Goal: Transaction & Acquisition: Purchase product/service

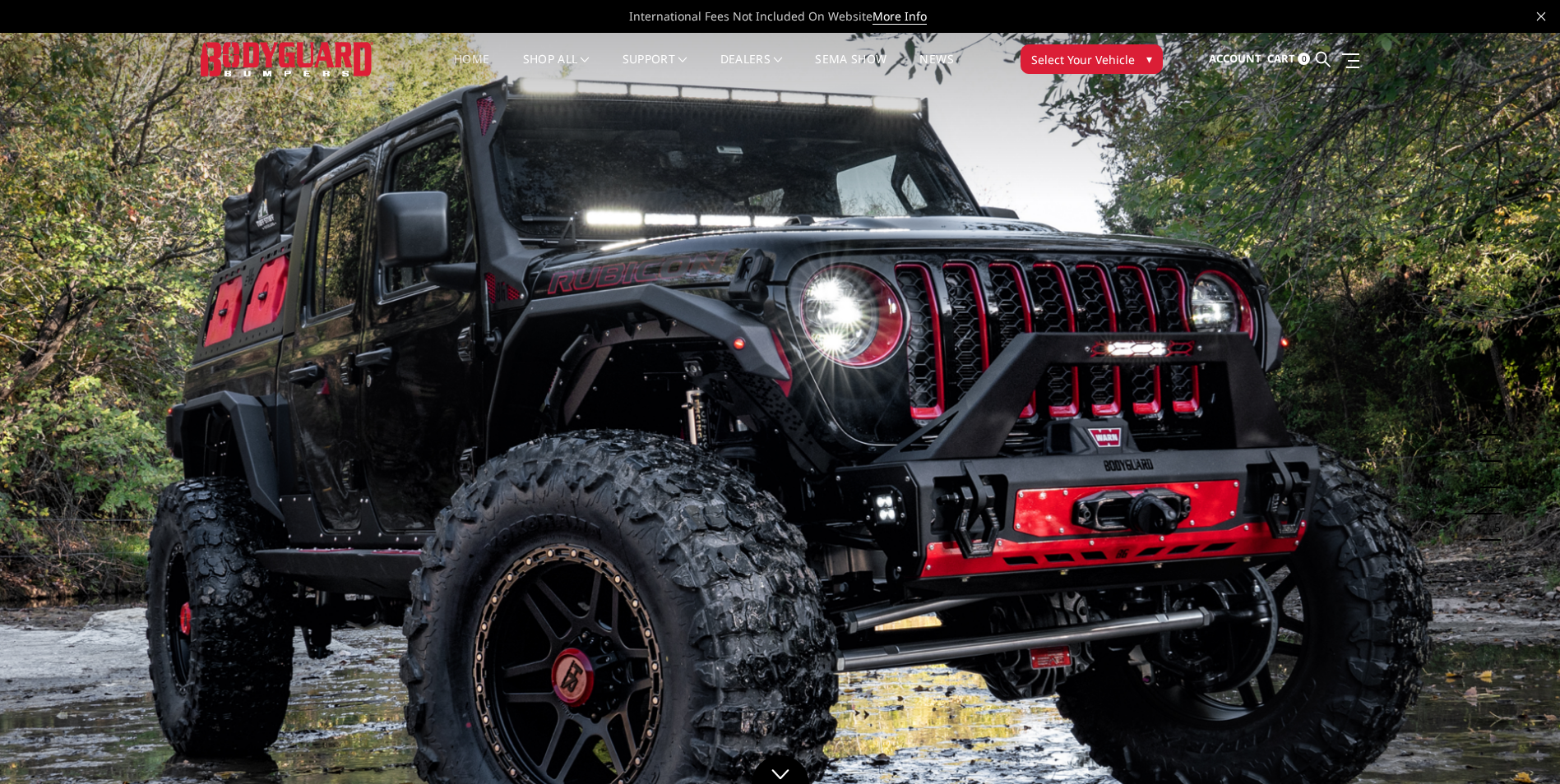
scroll to position [1119, 0]
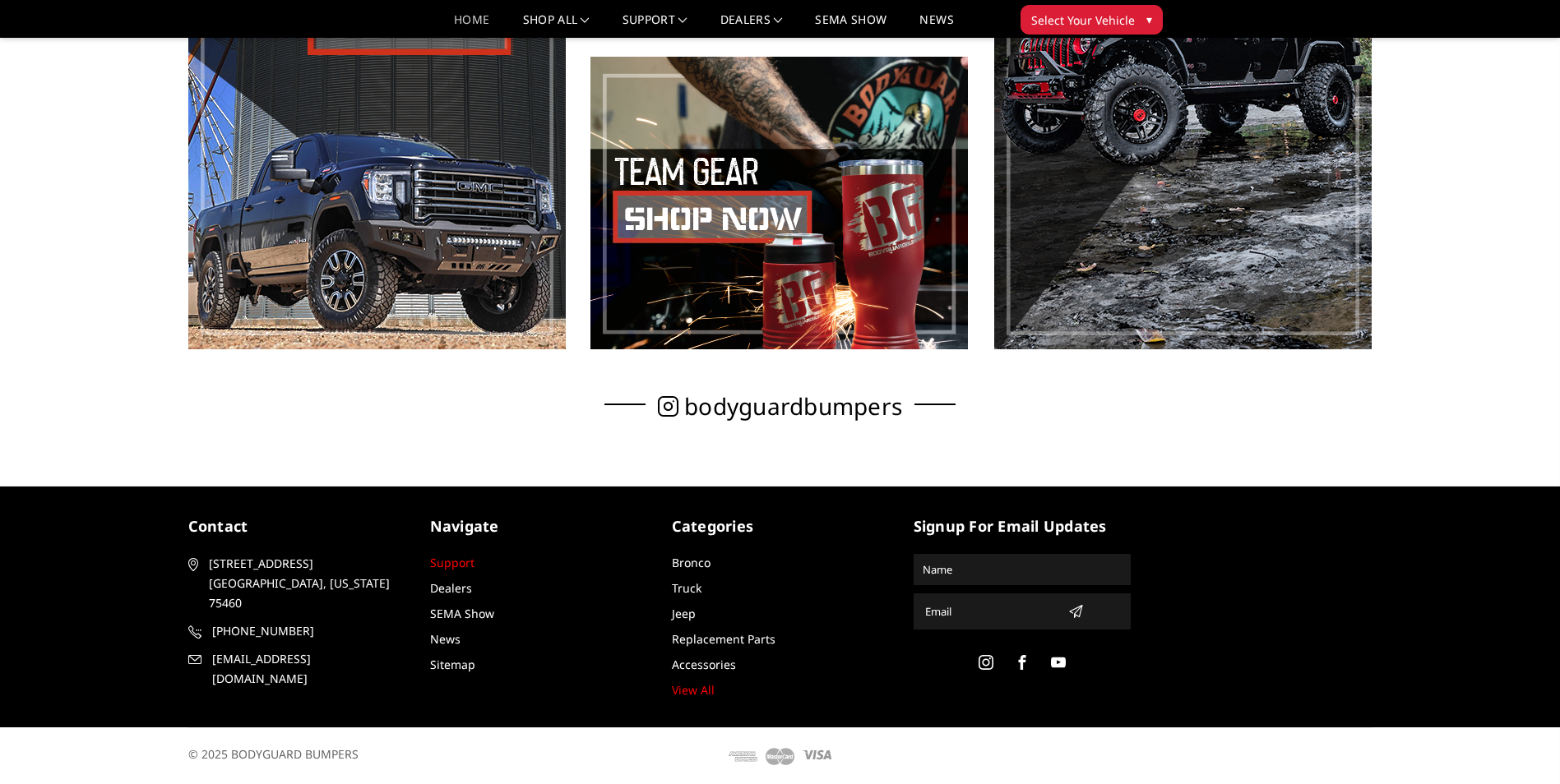
click at [458, 567] on link "Support" at bounding box center [453, 562] width 45 height 15
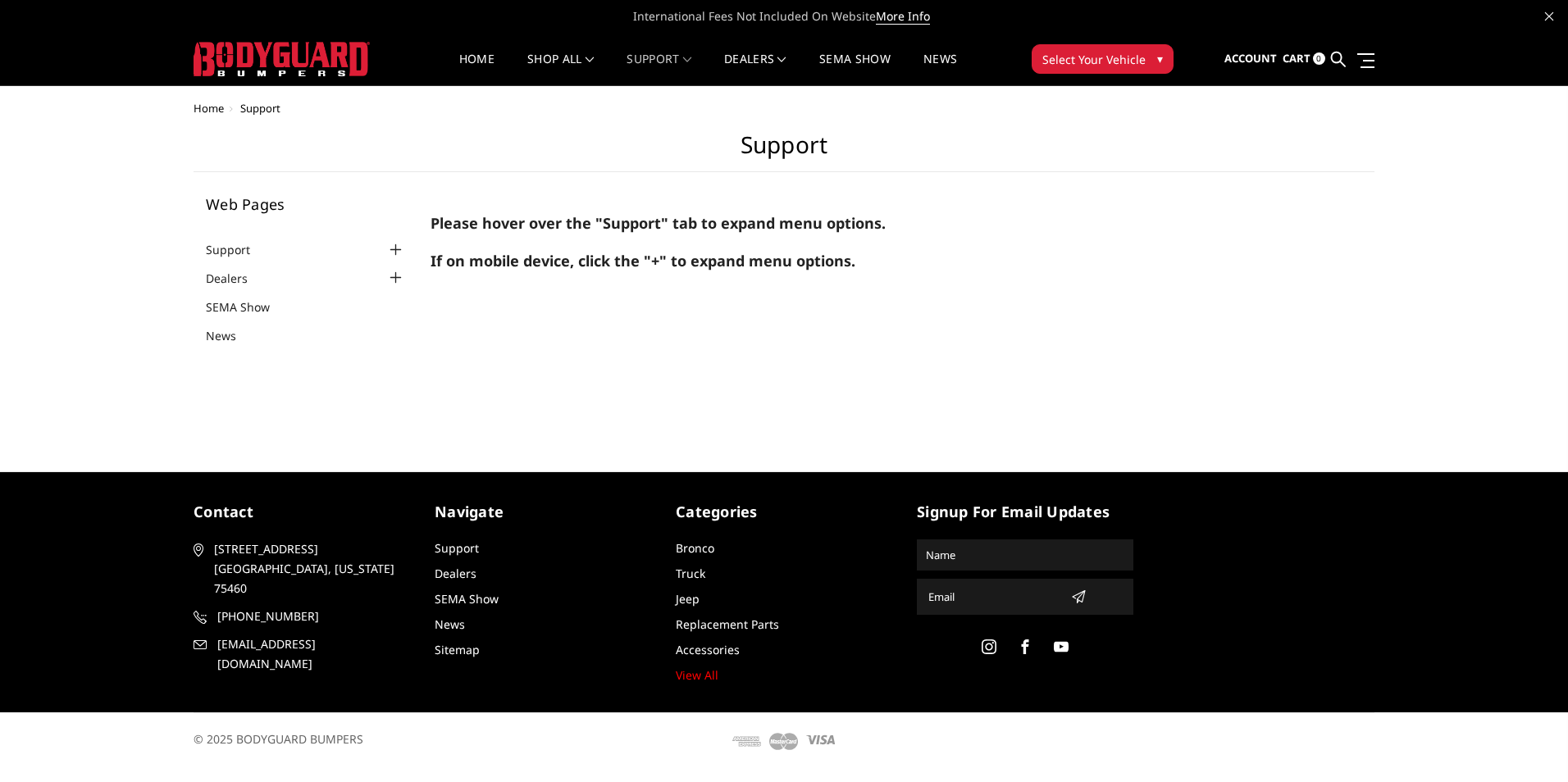
click at [398, 248] on div at bounding box center [396, 250] width 20 height 20
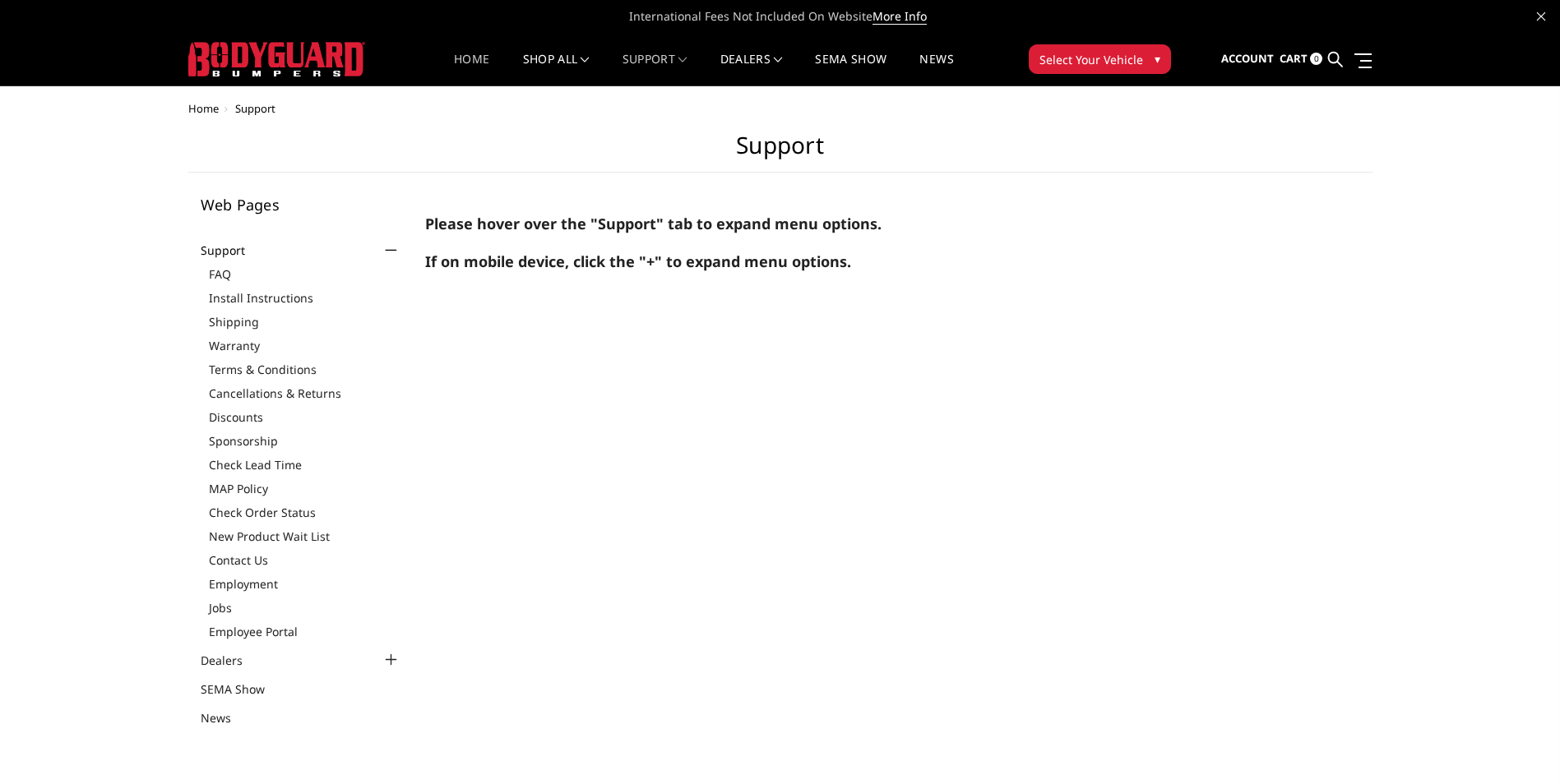
click at [468, 54] on link "Home" at bounding box center [472, 70] width 36 height 32
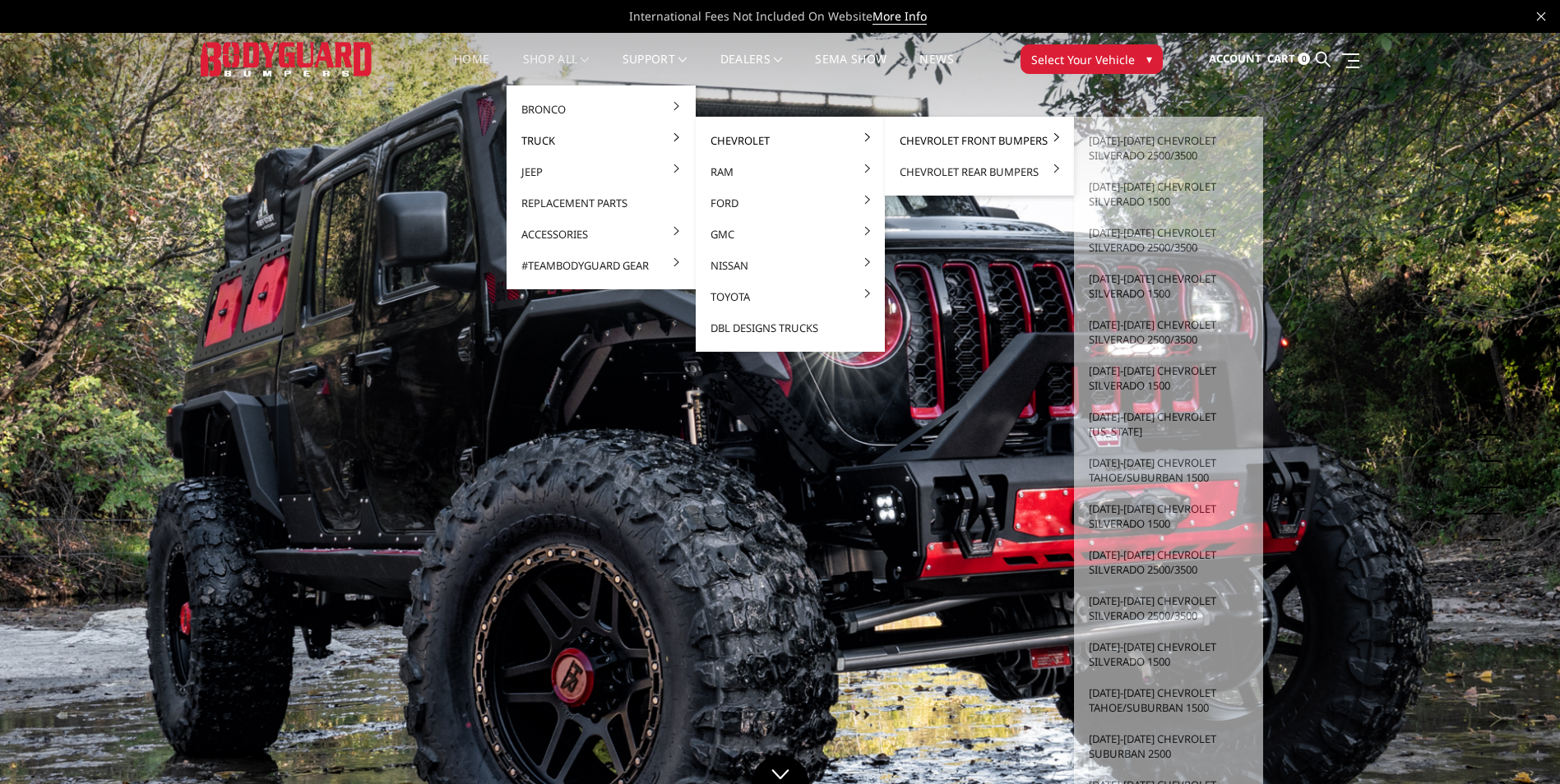
click at [930, 140] on link "Chevrolet Front Bumpers" at bounding box center [979, 140] width 176 height 31
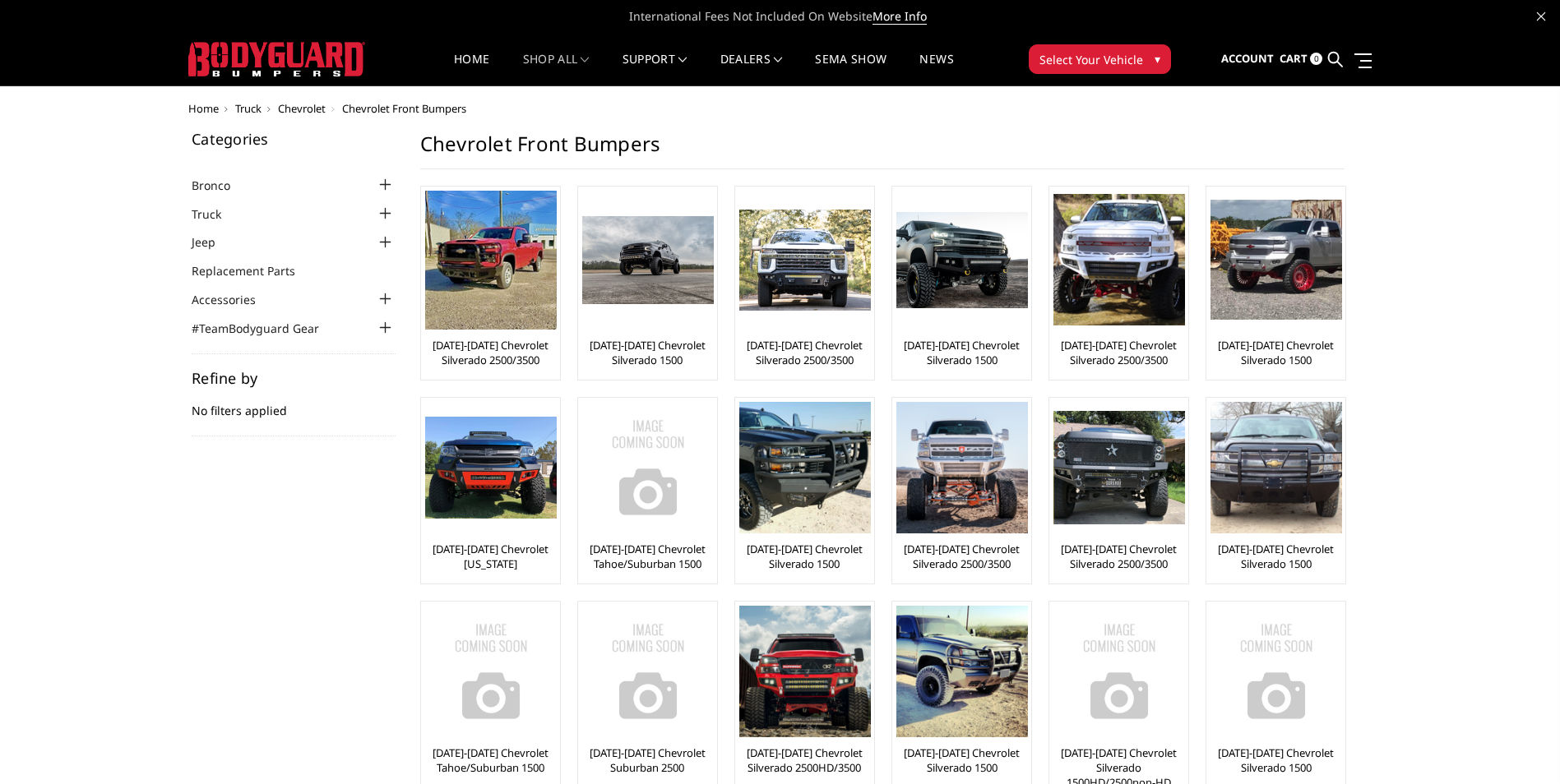
scroll to position [82, 0]
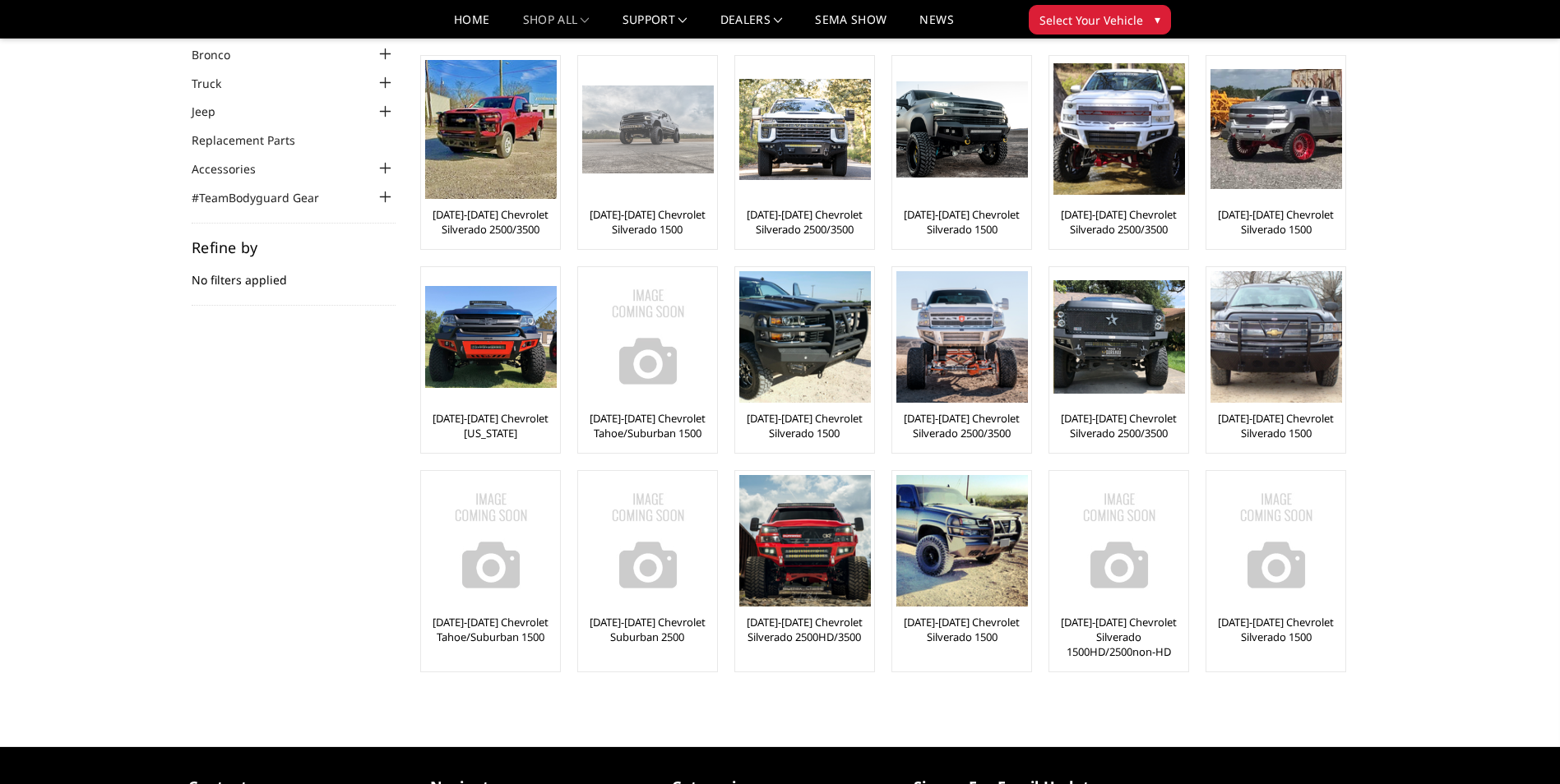
click at [665, 226] on link "[DATE]-[DATE] Chevrolet Silverado 1500" at bounding box center [648, 222] width 131 height 30
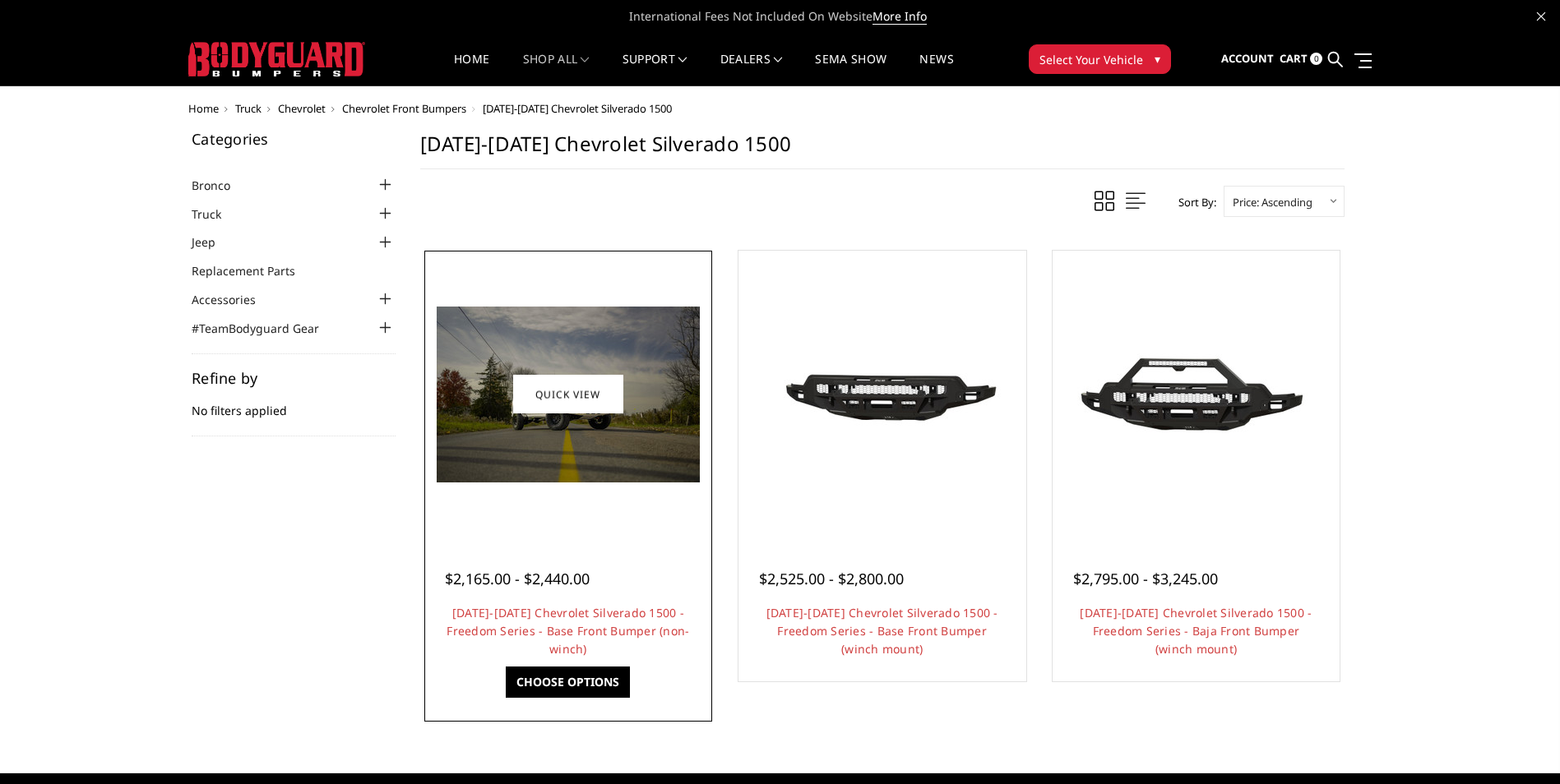
click at [572, 446] on img at bounding box center [568, 394] width 263 height 176
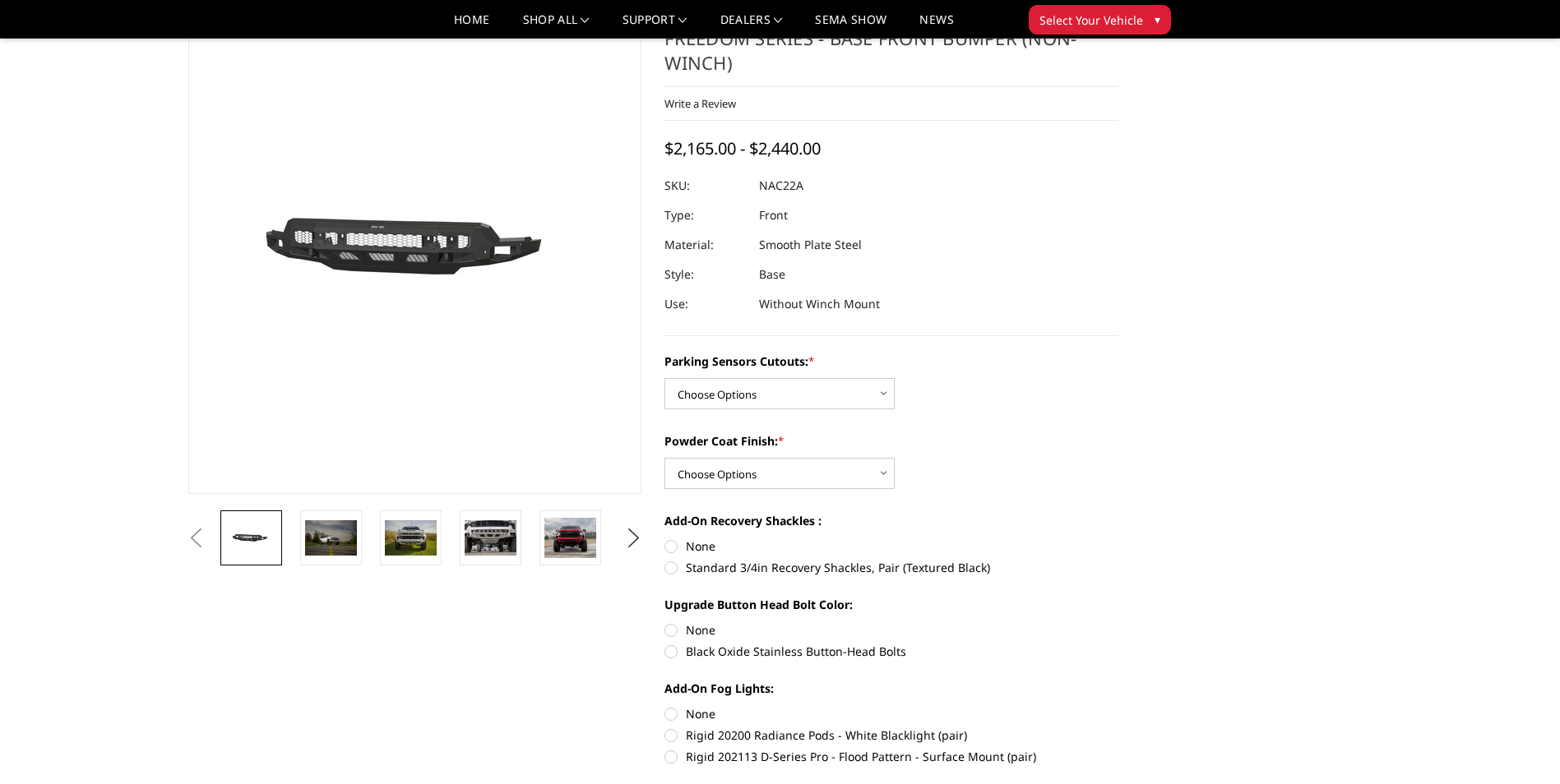
scroll to position [247, 0]
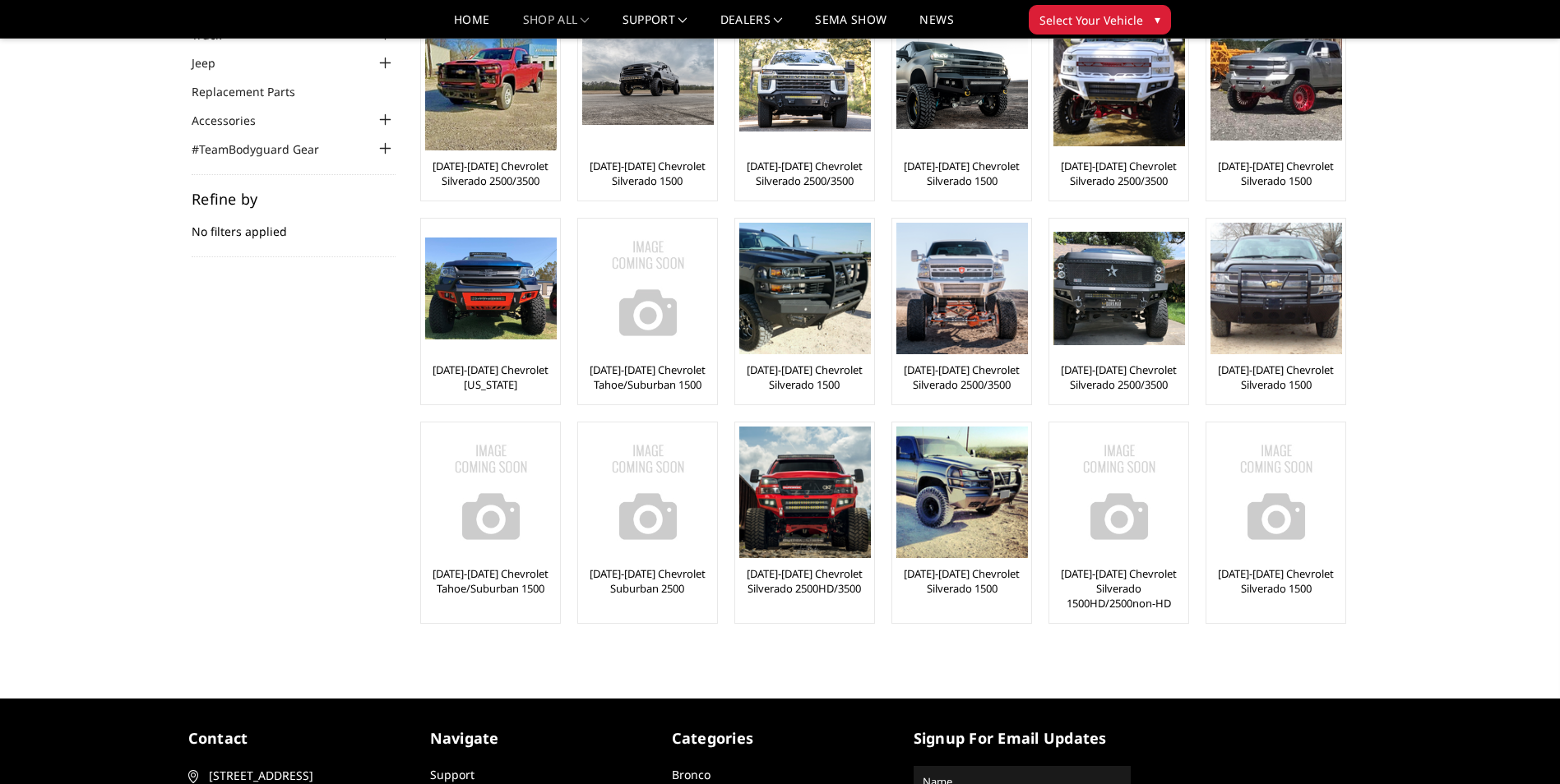
scroll to position [82, 0]
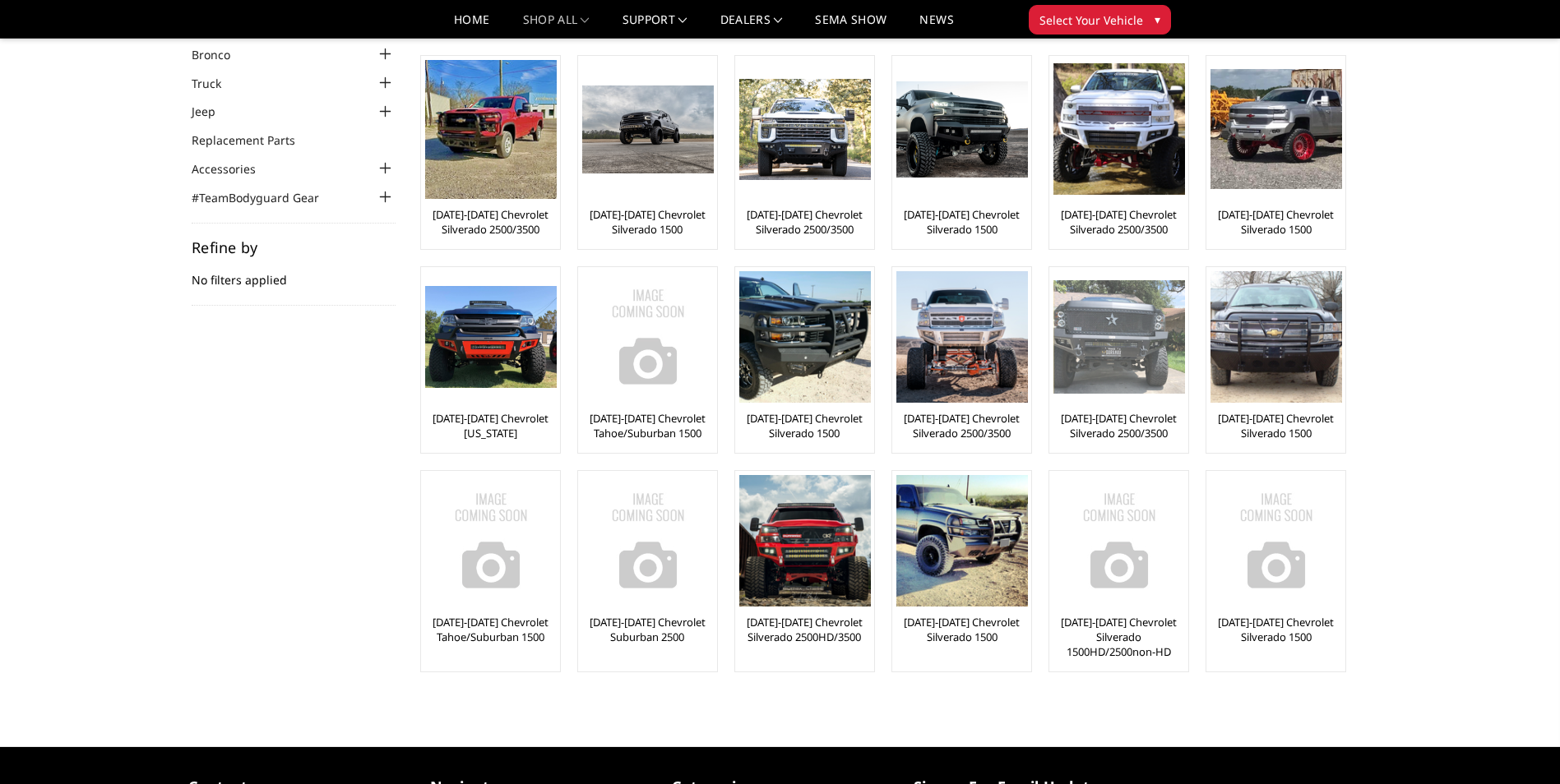
click at [1129, 378] on img at bounding box center [1119, 337] width 131 height 114
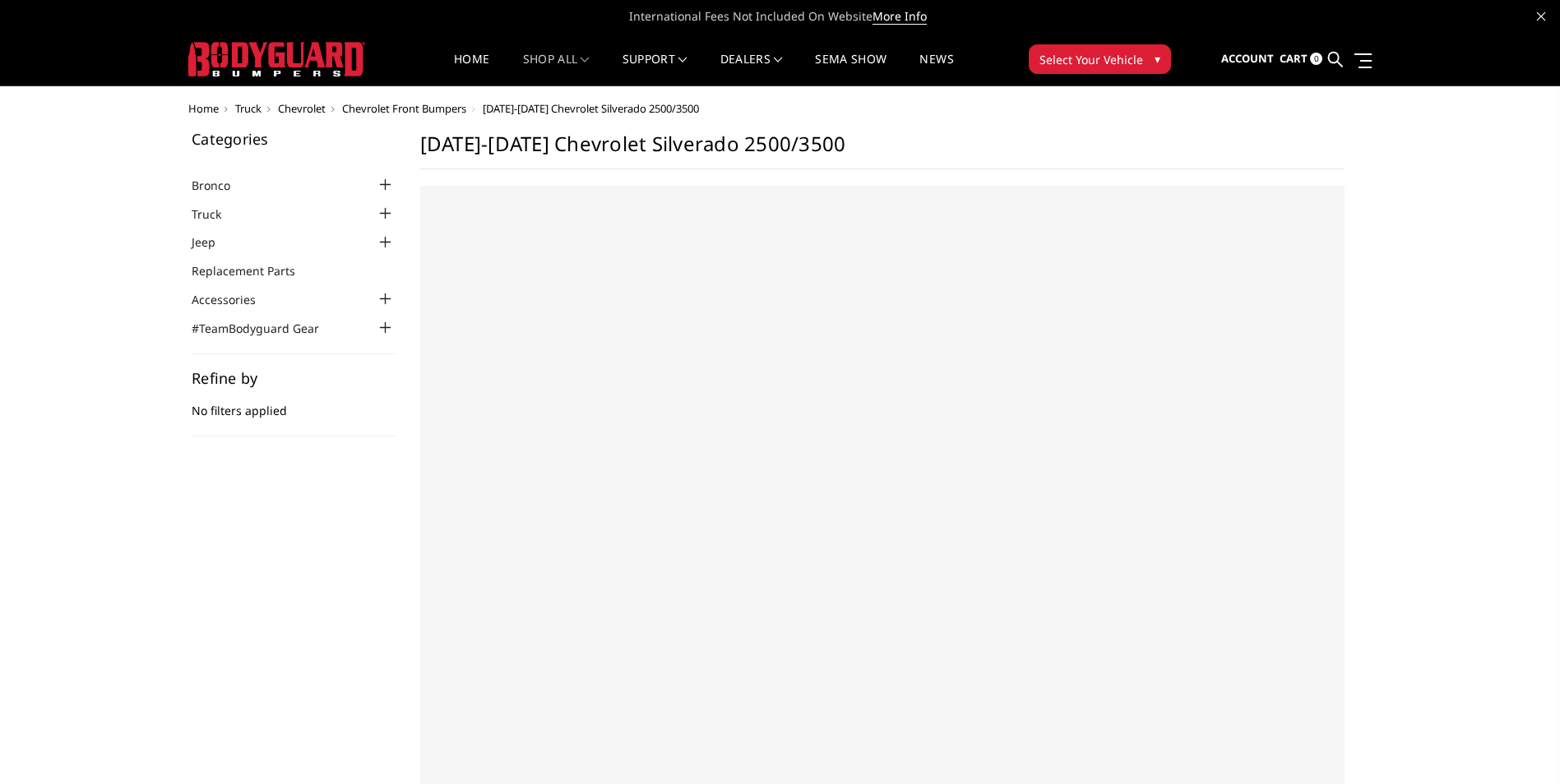
select select "US"
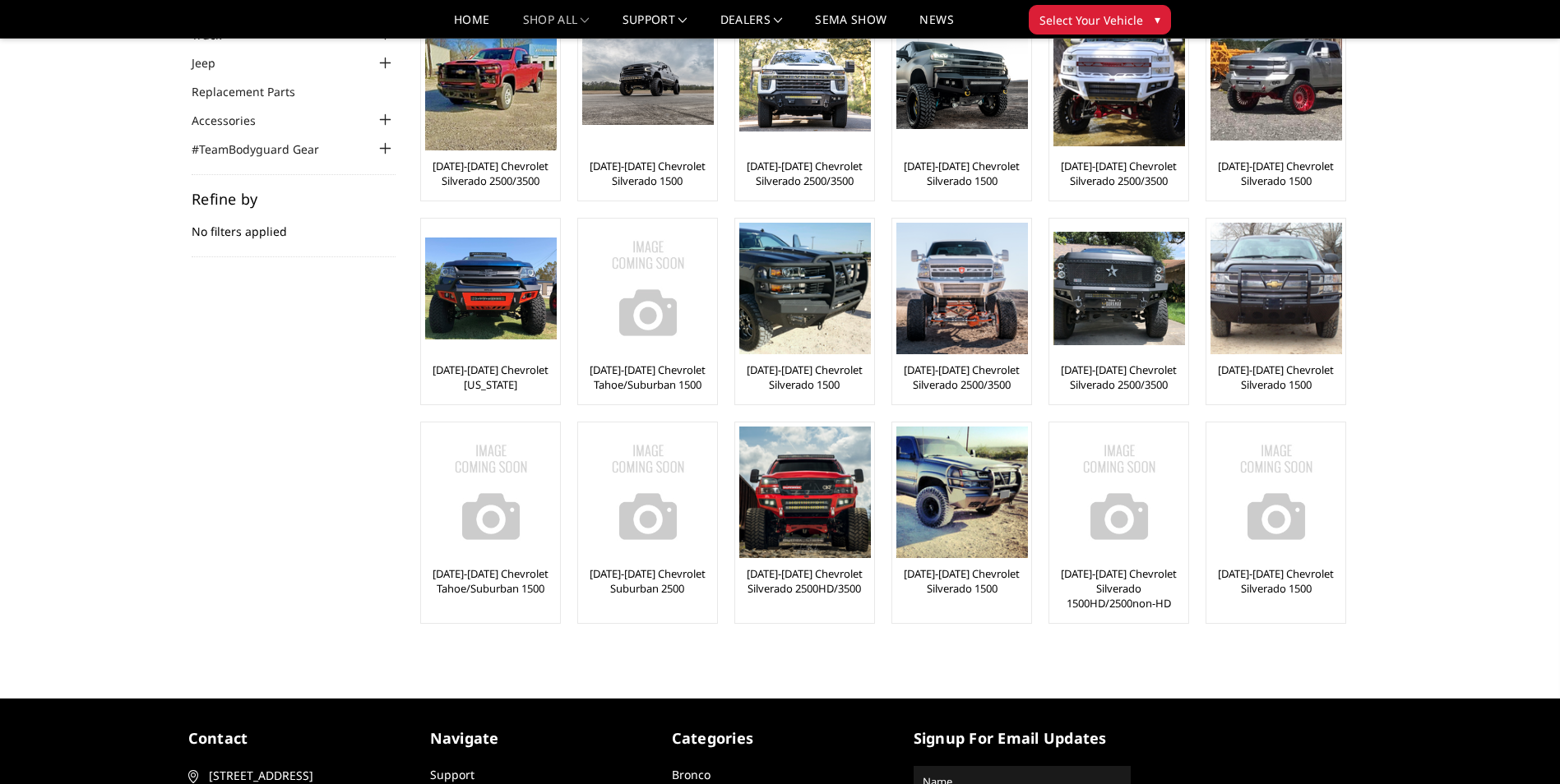
scroll to position [82, 0]
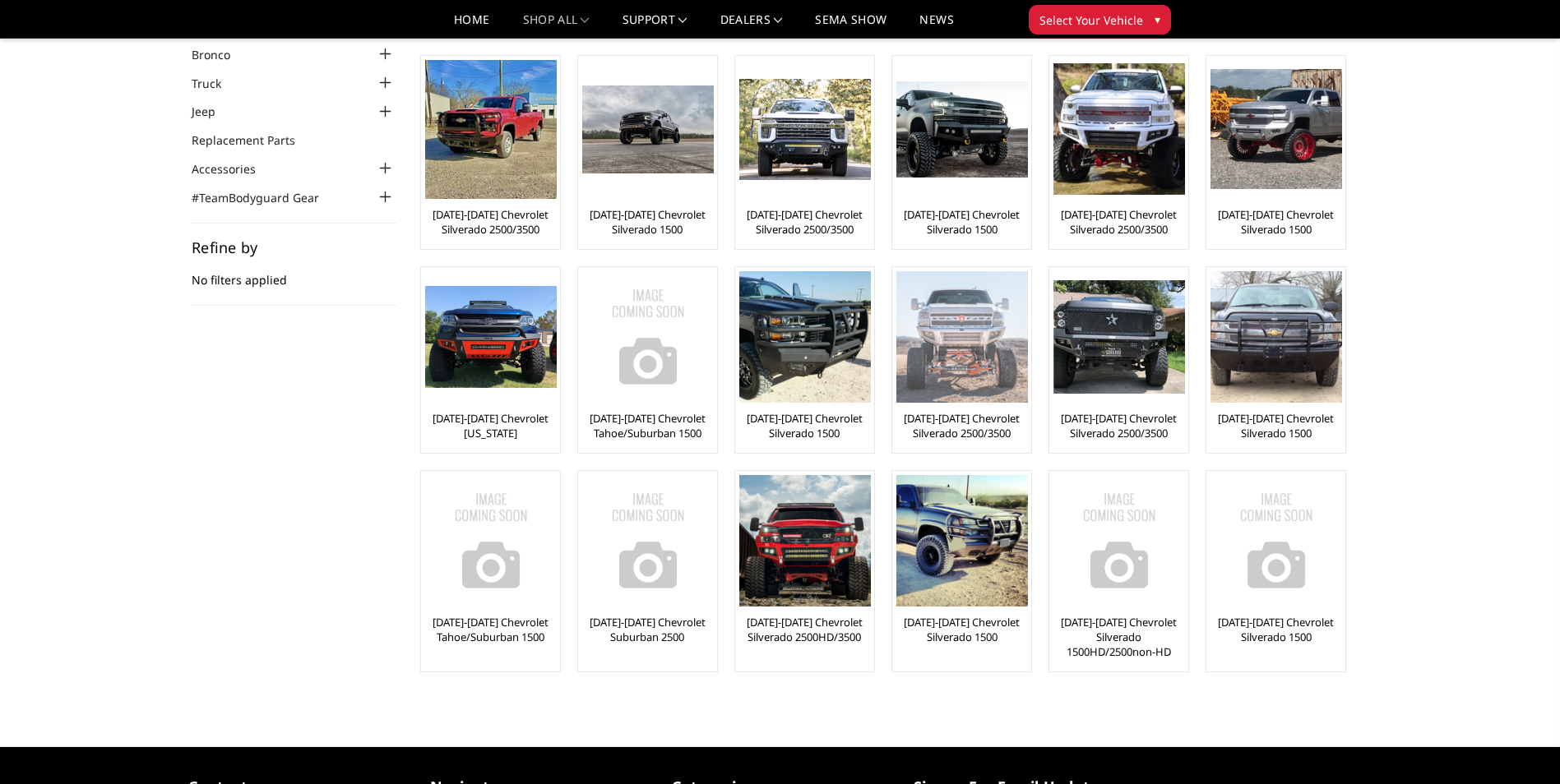
click at [969, 393] on img at bounding box center [962, 336] width 131 height 131
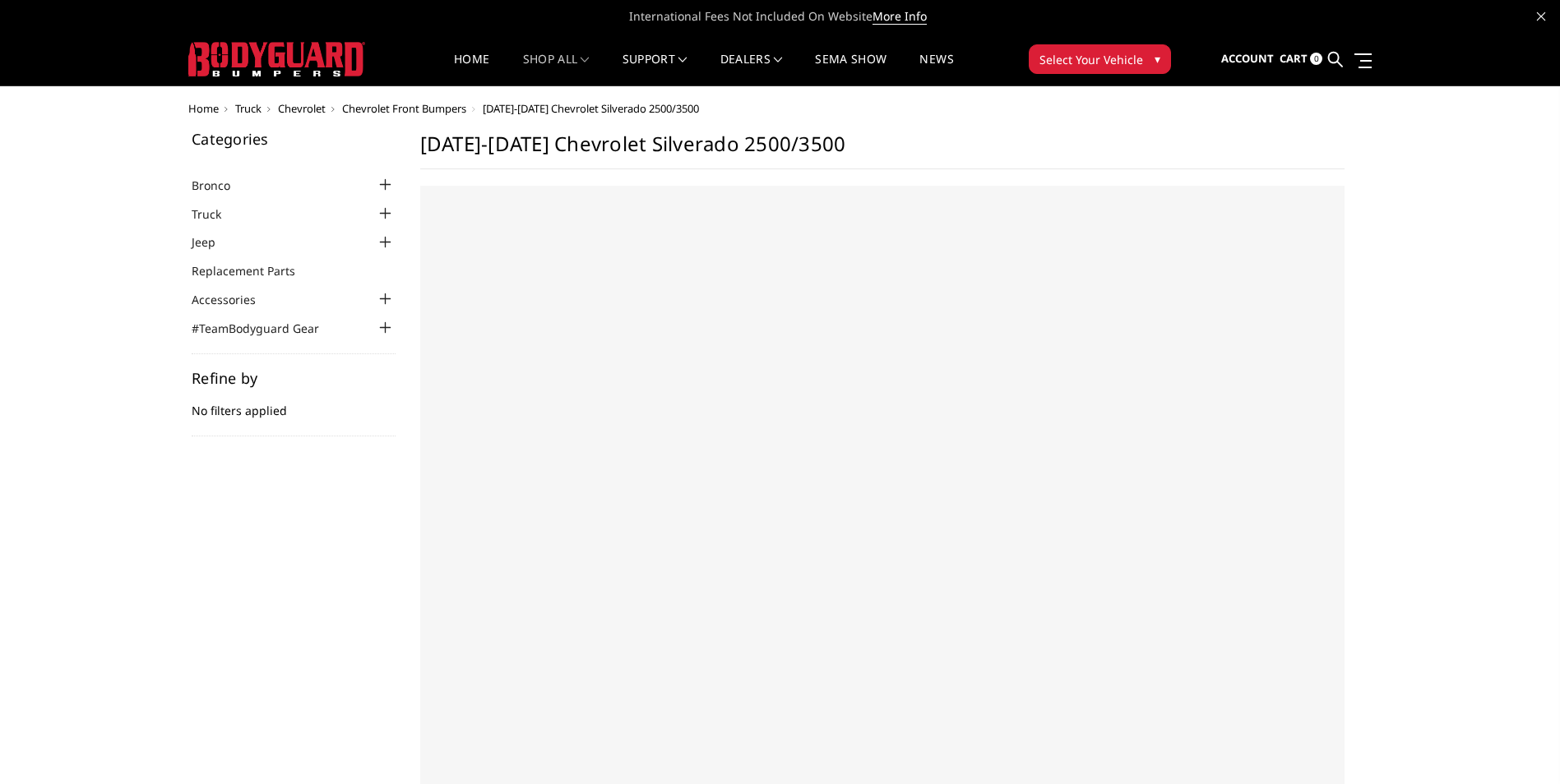
select select "US"
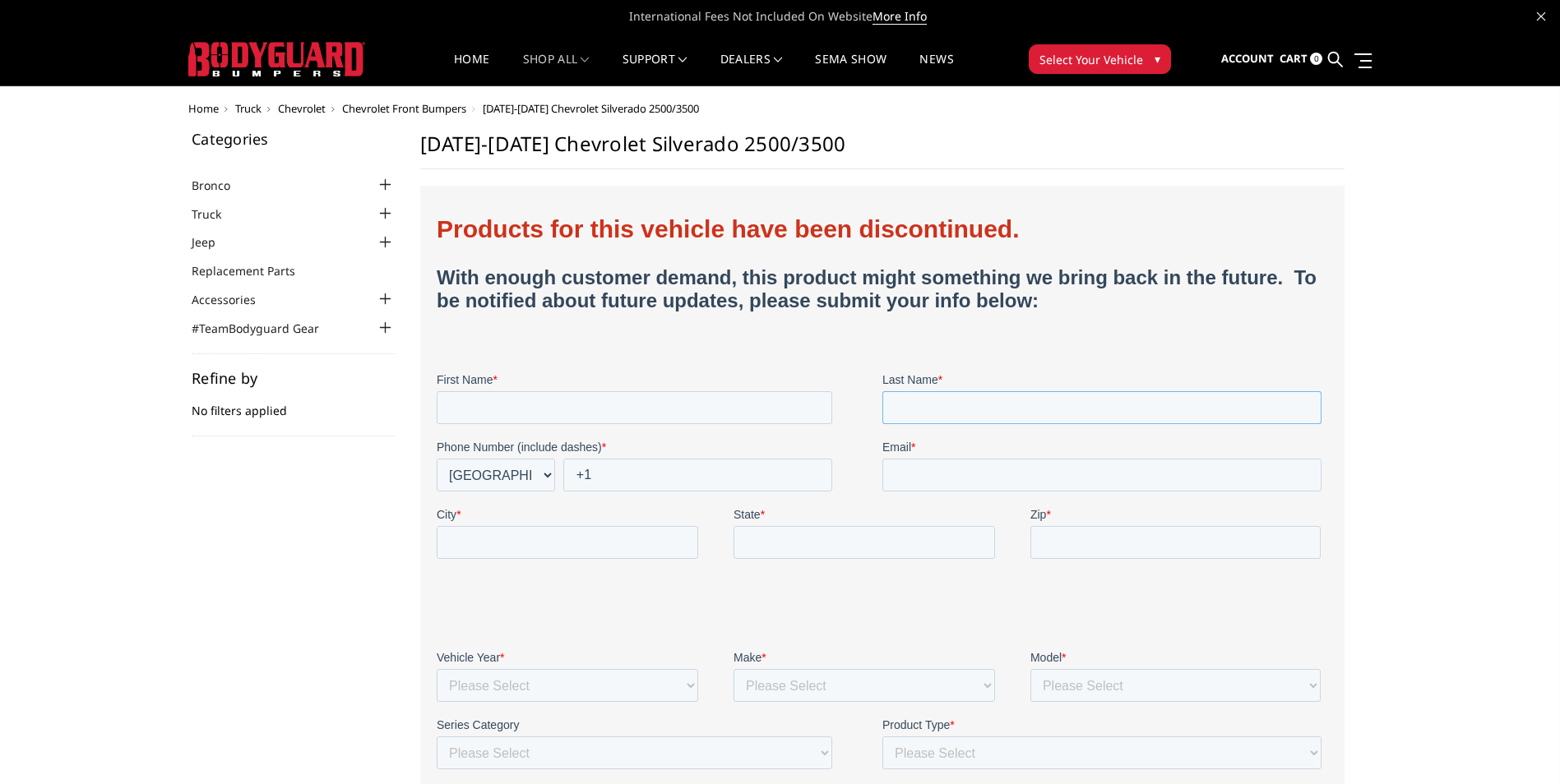
drag, startPoint x: 436, startPoint y: 202, endPoint x: 971, endPoint y: 388, distance: 566.4
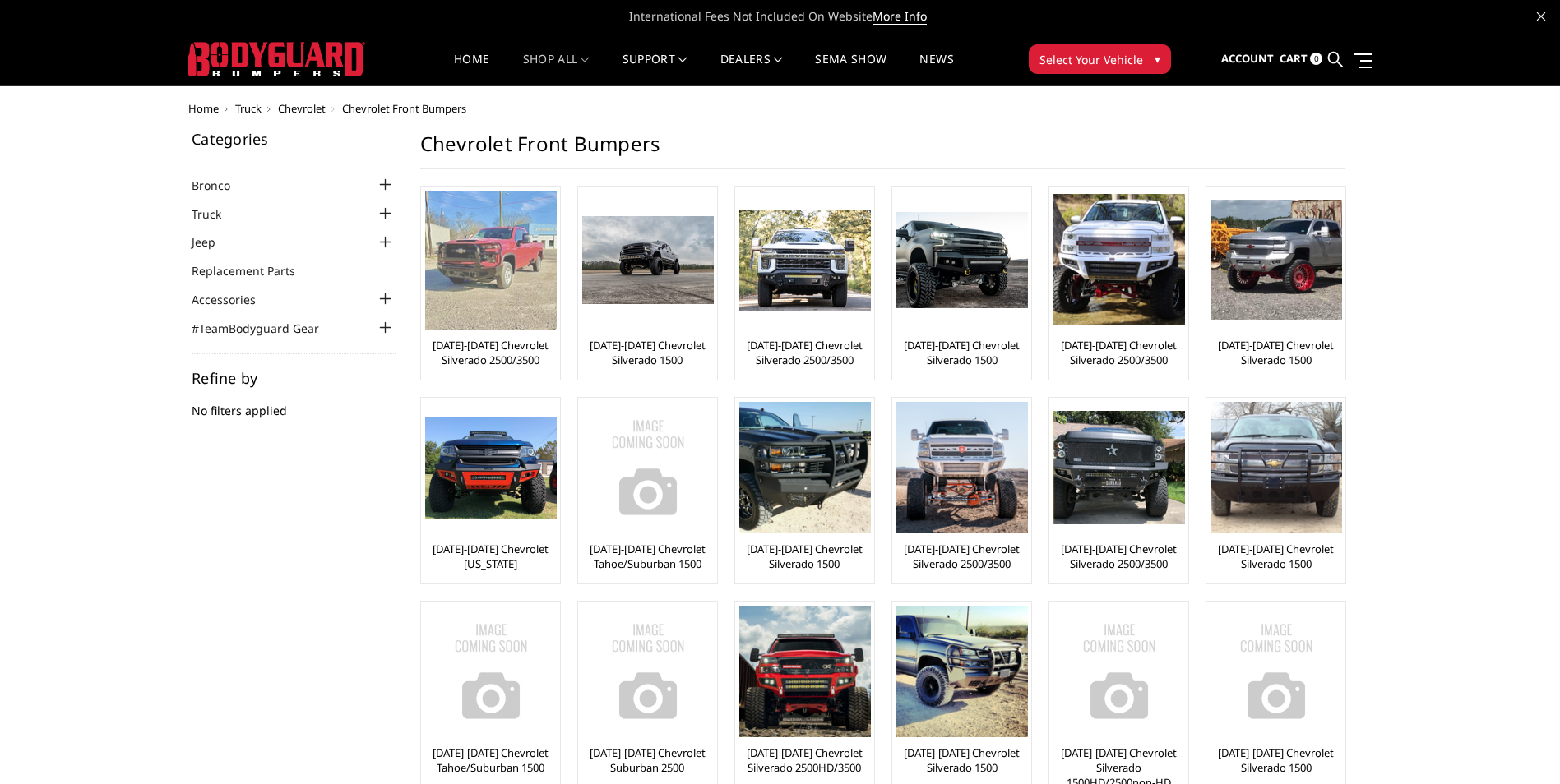
click at [496, 270] on img at bounding box center [490, 259] width 131 height 139
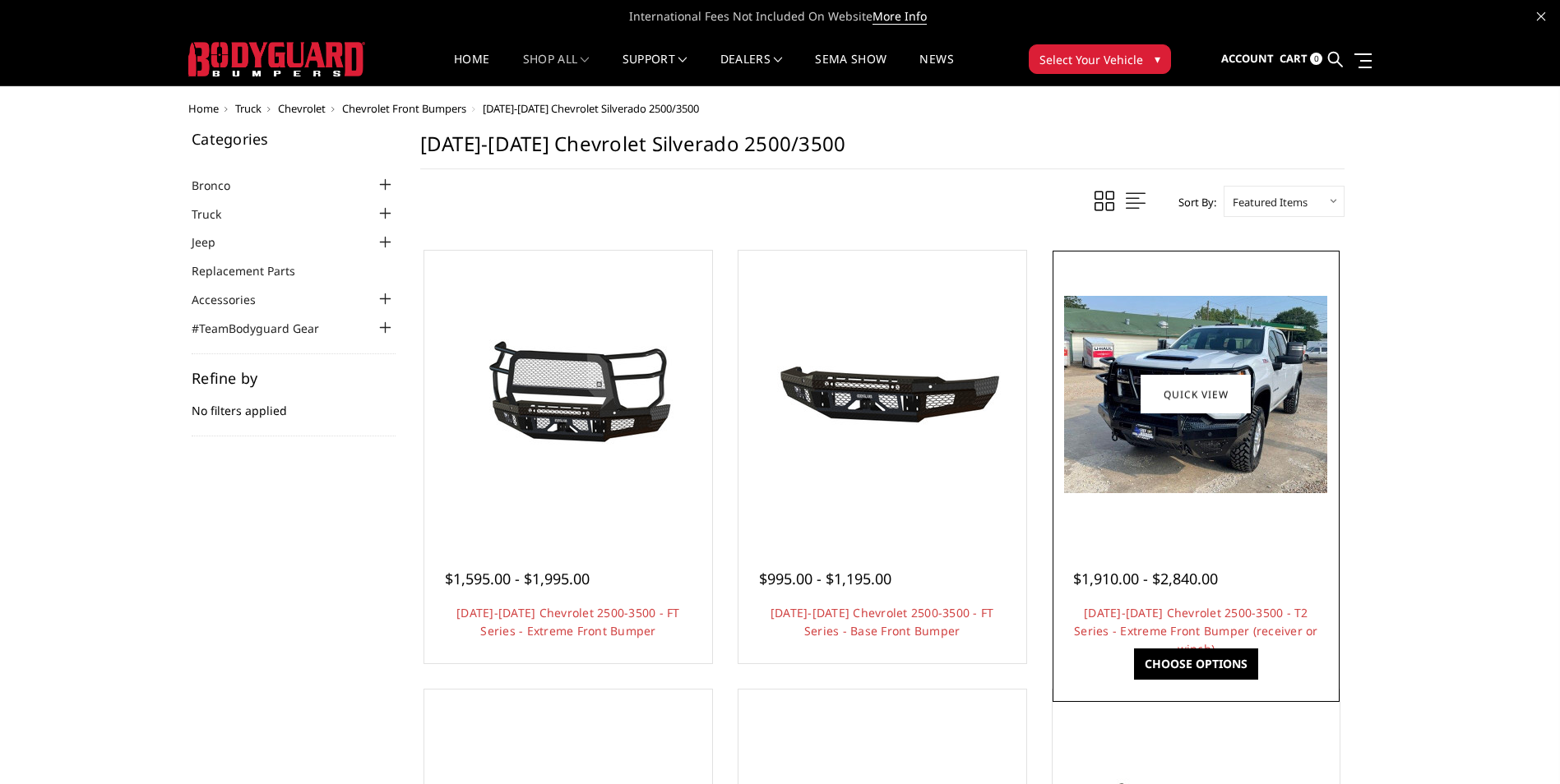
click at [1149, 488] on img at bounding box center [1196, 394] width 263 height 198
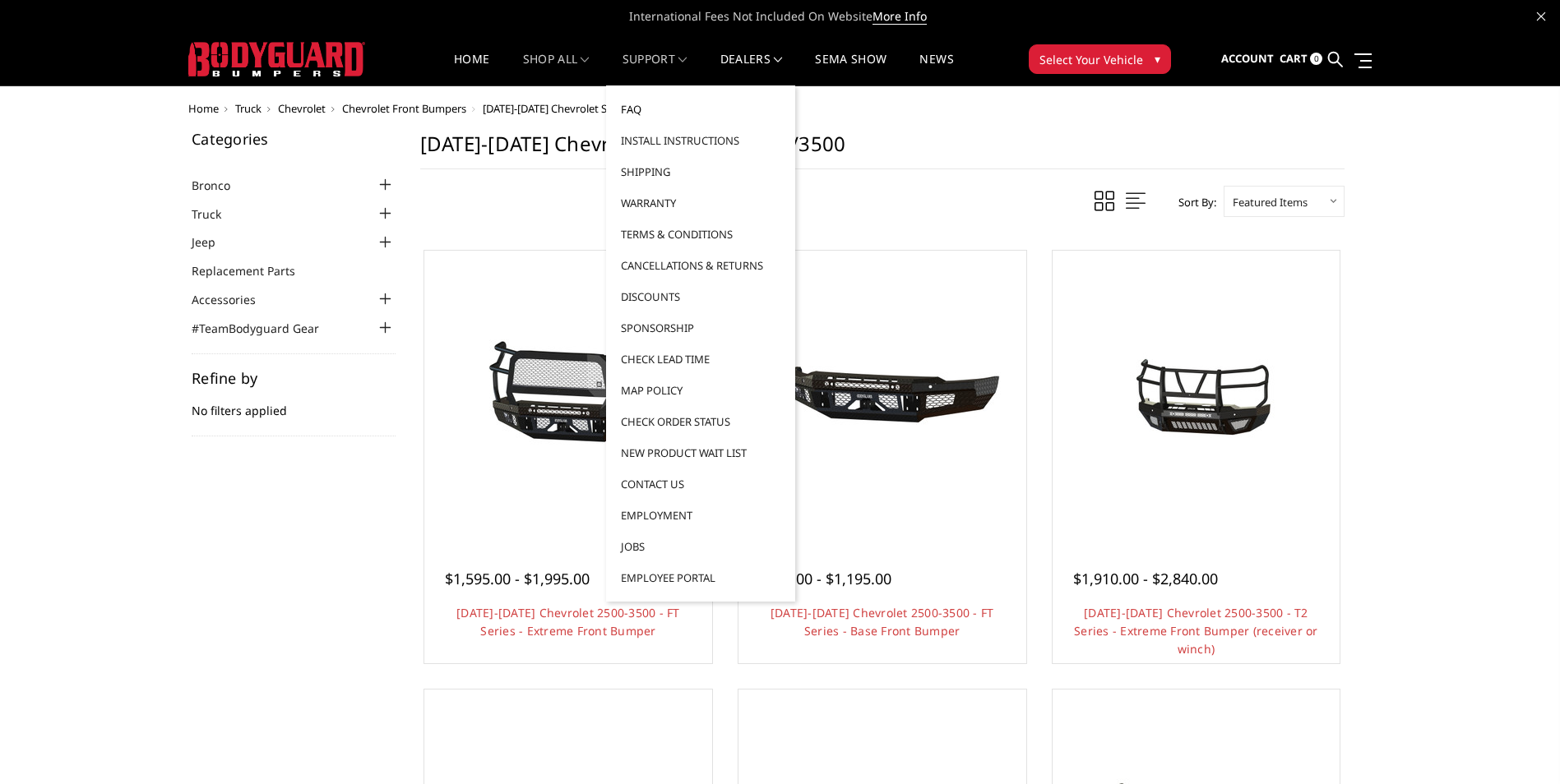
click at [663, 113] on link "FAQ" at bounding box center [700, 109] width 176 height 31
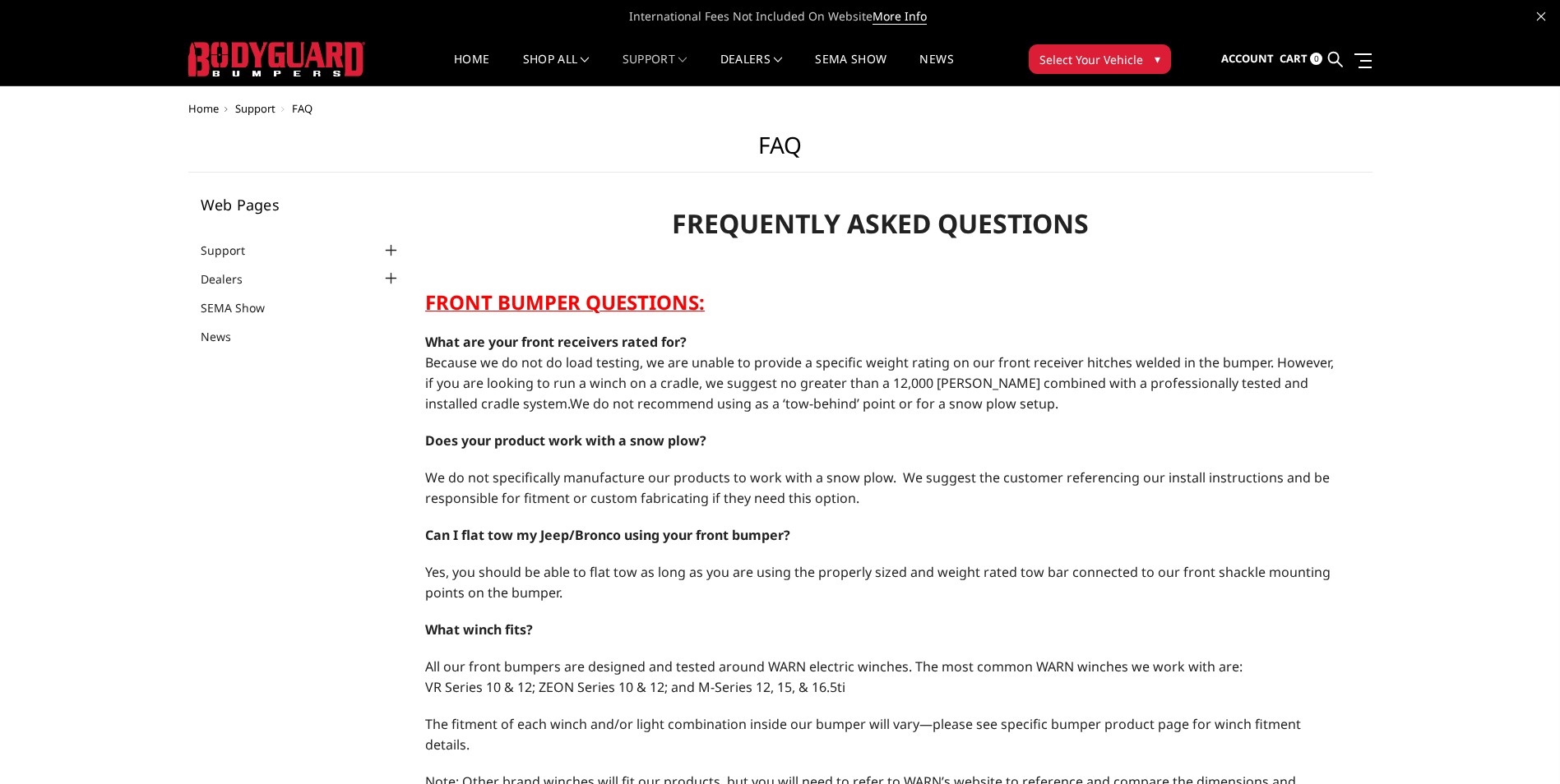
select select "US"
click at [466, 61] on link "Home" at bounding box center [472, 70] width 36 height 32
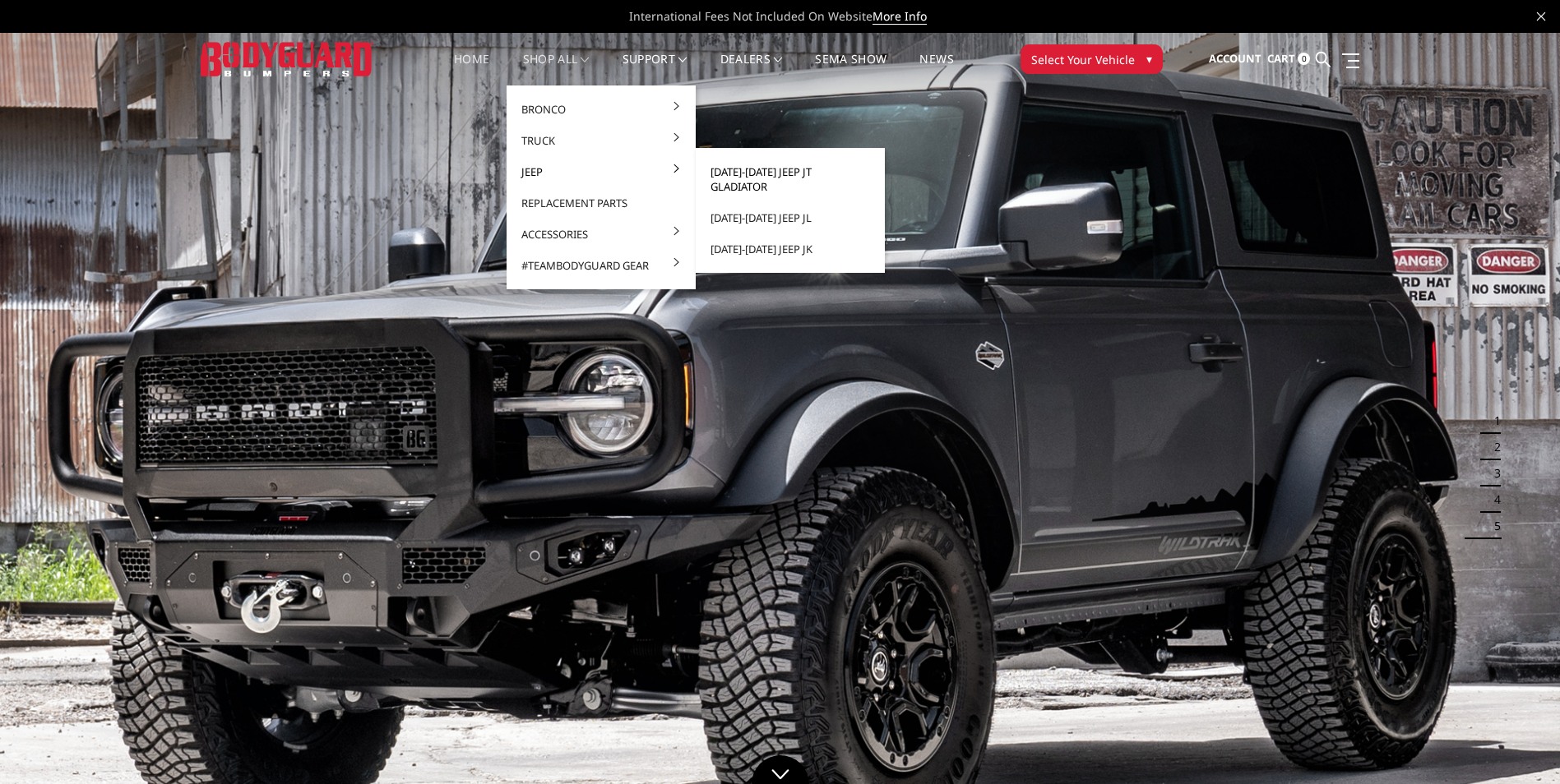
click at [767, 168] on link "[DATE]-[DATE] Jeep JT Gladiator" at bounding box center [790, 179] width 176 height 46
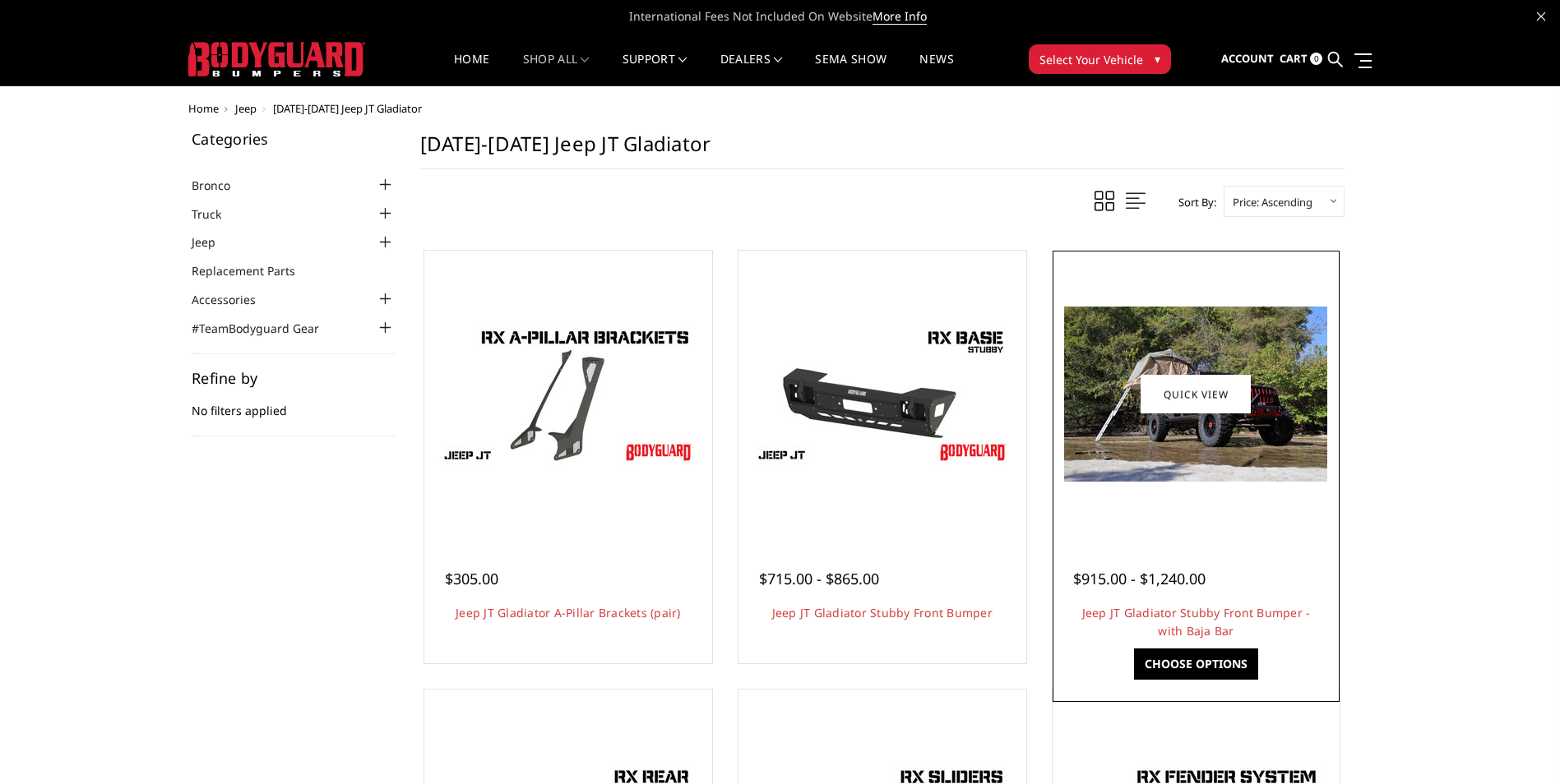
click at [1157, 434] on img at bounding box center [1196, 394] width 263 height 175
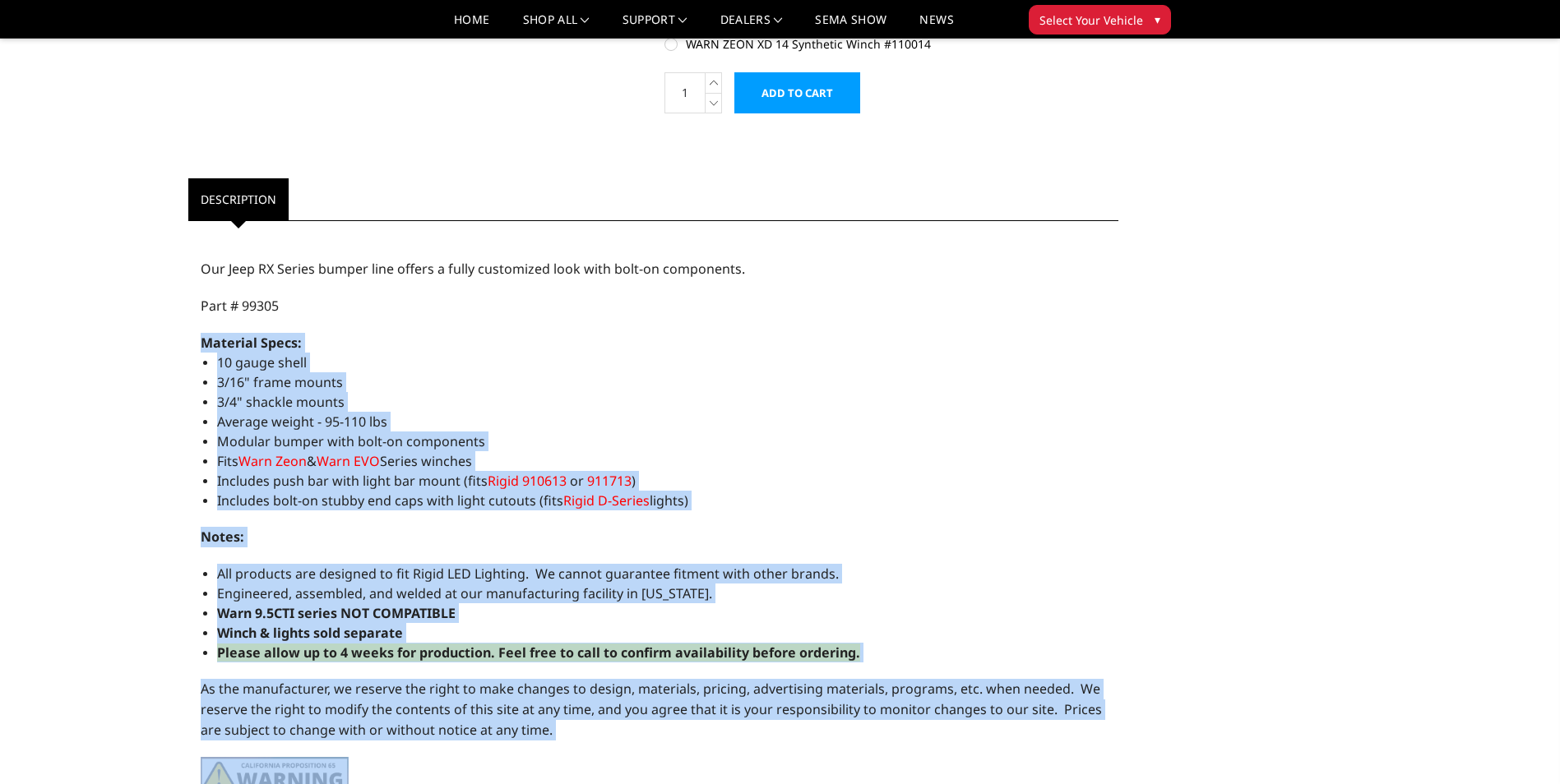
scroll to position [1134, 0]
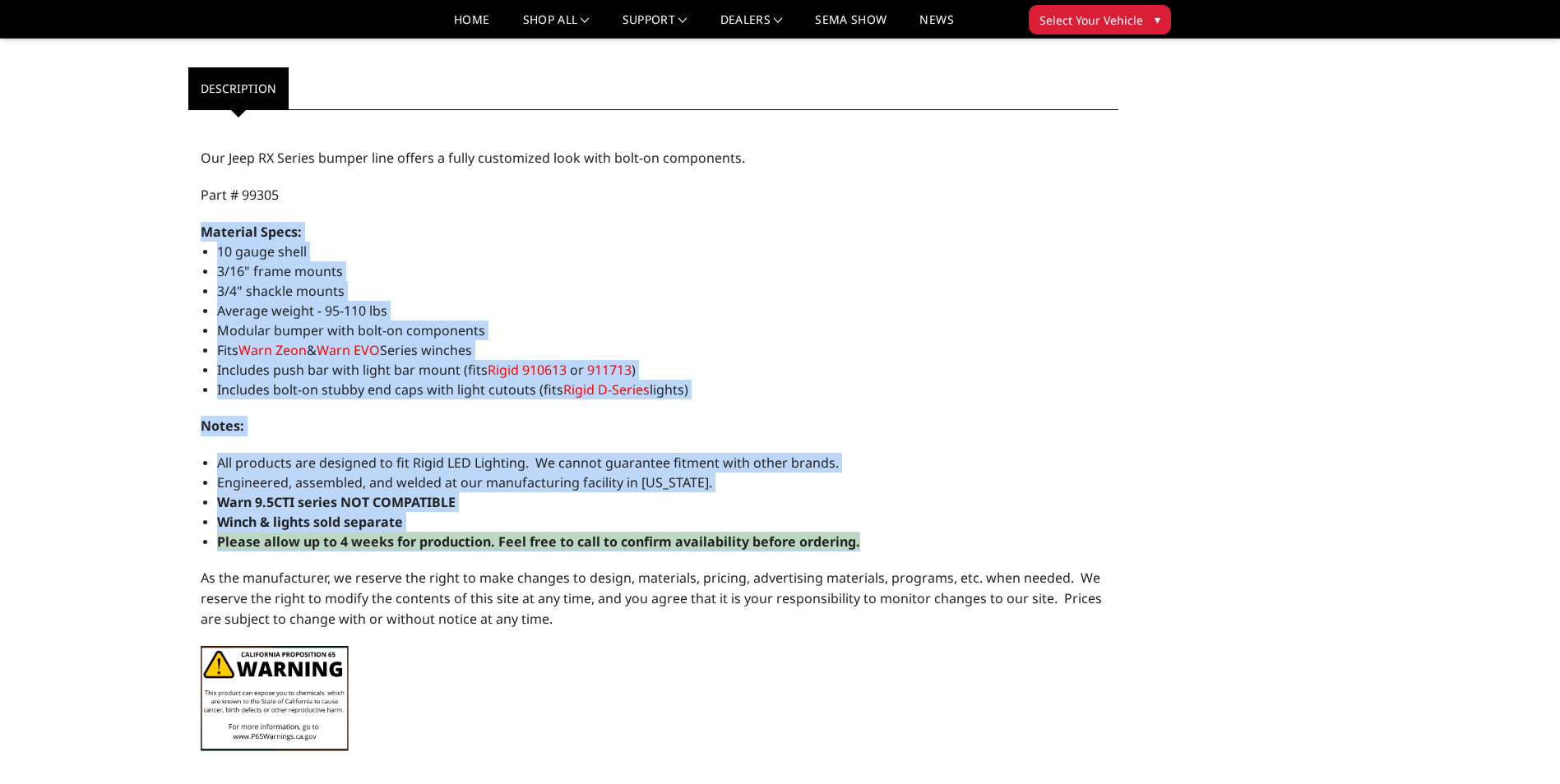
drag, startPoint x: 202, startPoint y: 378, endPoint x: 907, endPoint y: 547, distance: 725.0
click at [907, 547] on div "Our Jeep RX Series bumper line offers a fully customized look with bolt-on comp…" at bounding box center [654, 441] width 931 height 646
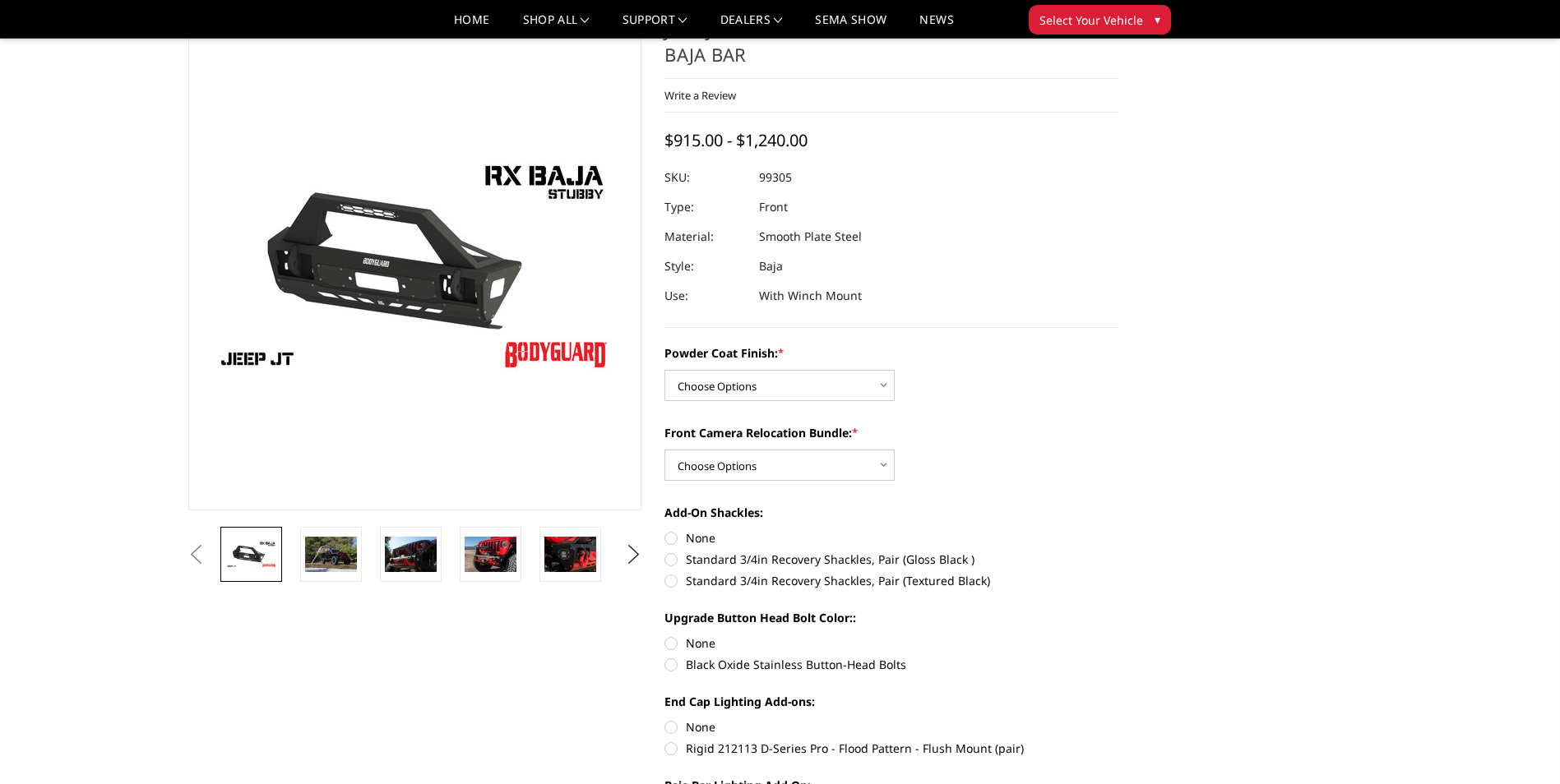
scroll to position [0, 0]
